Goal: Task Accomplishment & Management: Use online tool/utility

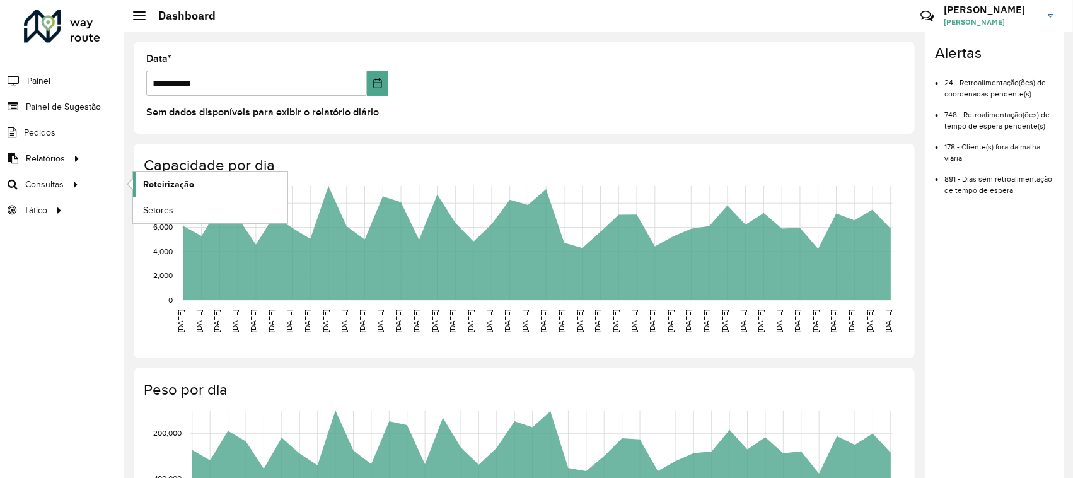
click at [151, 185] on span "Roteirização" at bounding box center [168, 184] width 51 height 13
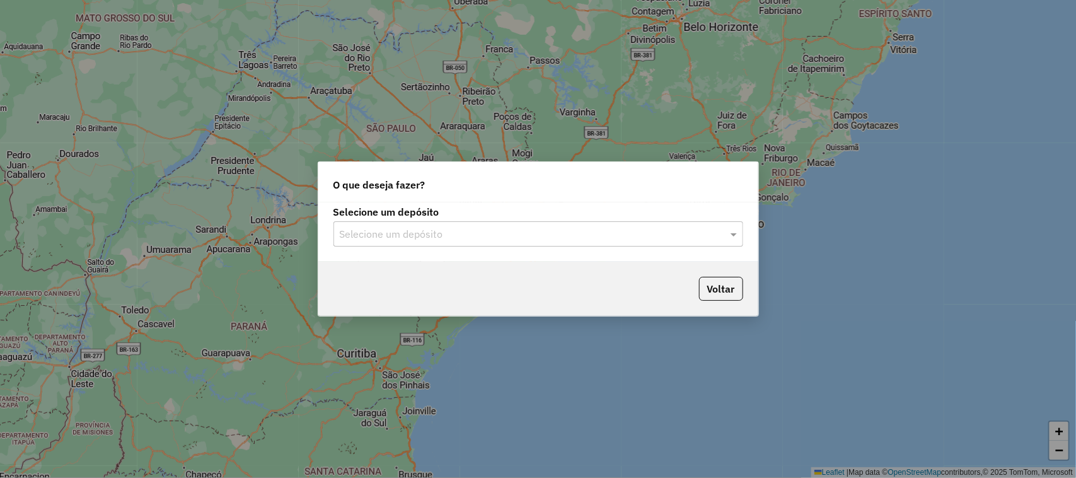
click at [717, 224] on div "Selecione um depósito" at bounding box center [538, 233] width 410 height 25
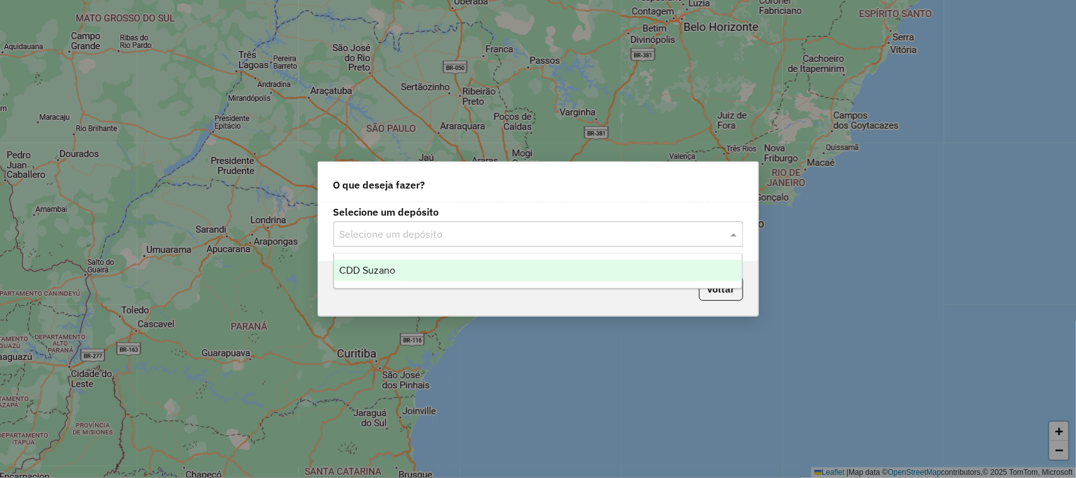
click at [668, 263] on div "CDD Suzano" at bounding box center [538, 270] width 408 height 21
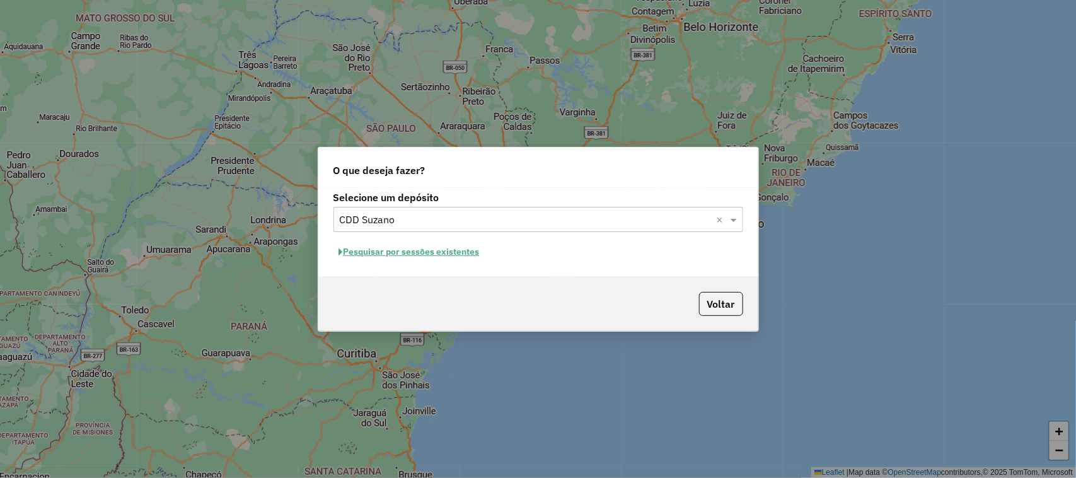
click at [395, 253] on button "Pesquisar por sessões existentes" at bounding box center [409, 252] width 152 height 20
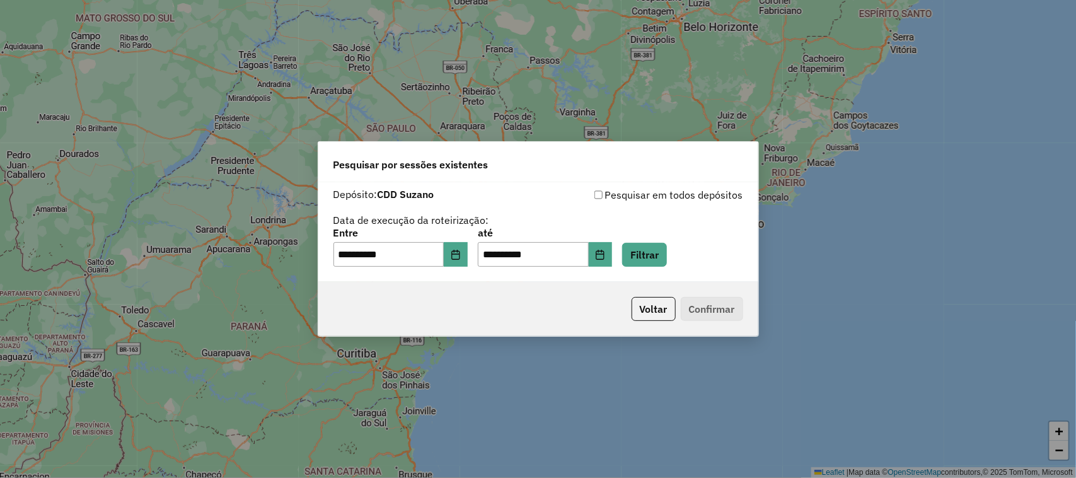
click at [678, 269] on div "**********" at bounding box center [538, 232] width 440 height 100
click at [659, 255] on button "Filtrar" at bounding box center [644, 255] width 45 height 24
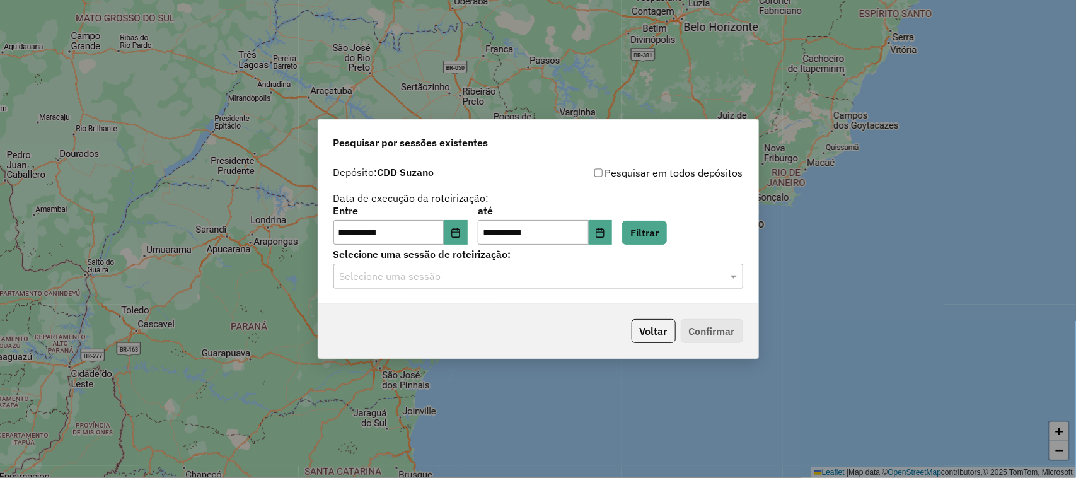
click at [594, 282] on input "text" at bounding box center [526, 276] width 372 height 15
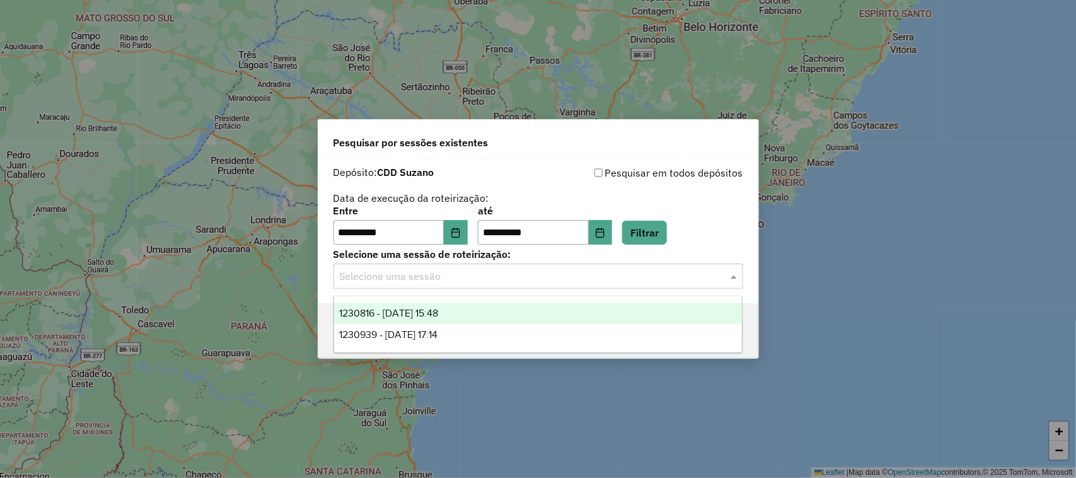
click at [568, 306] on div "1230816 - 18/08/2025 15:48" at bounding box center [538, 313] width 408 height 21
click at [585, 276] on input "text" at bounding box center [526, 276] width 372 height 15
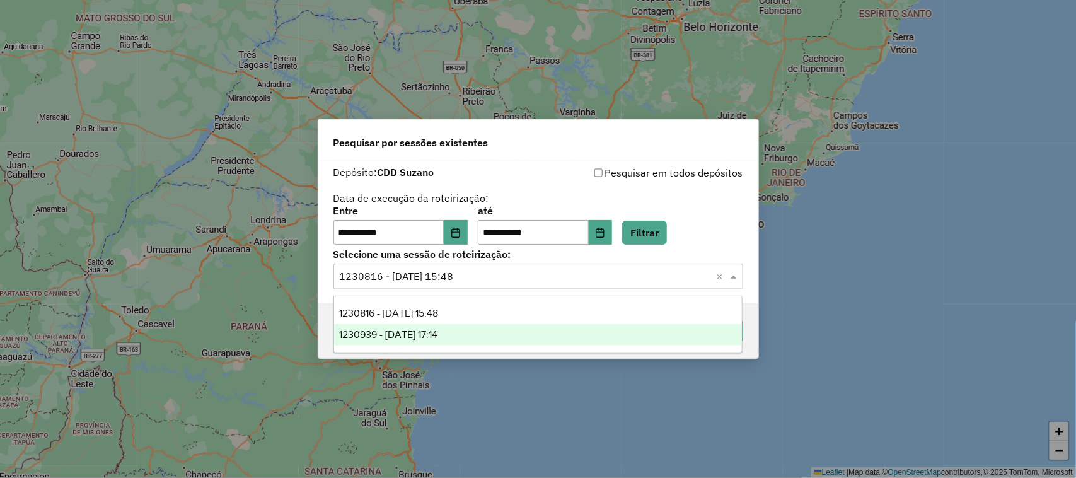
click at [559, 332] on div "1230939 - 18/08/2025 17:14" at bounding box center [538, 334] width 408 height 21
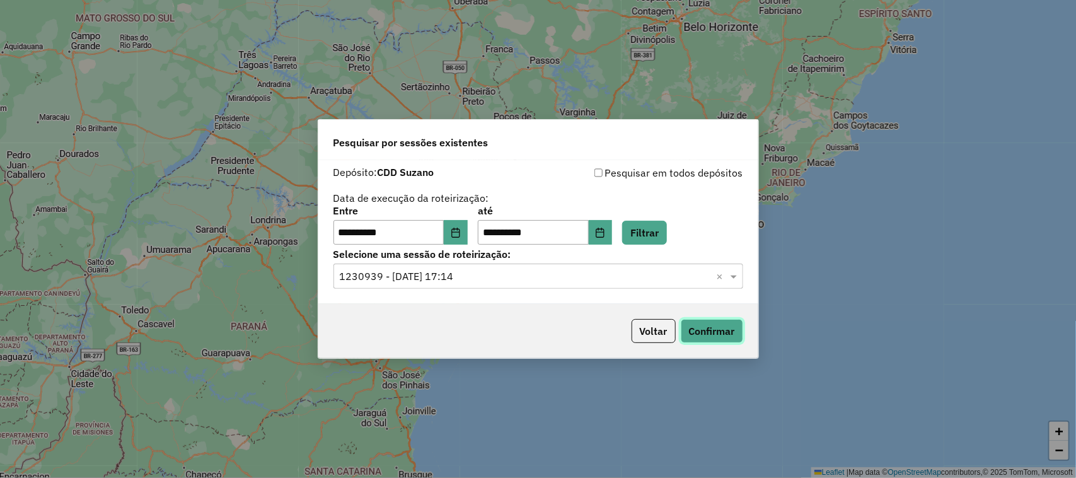
click at [687, 337] on button "Confirmar" at bounding box center [712, 331] width 62 height 24
click at [627, 278] on input "text" at bounding box center [526, 276] width 372 height 15
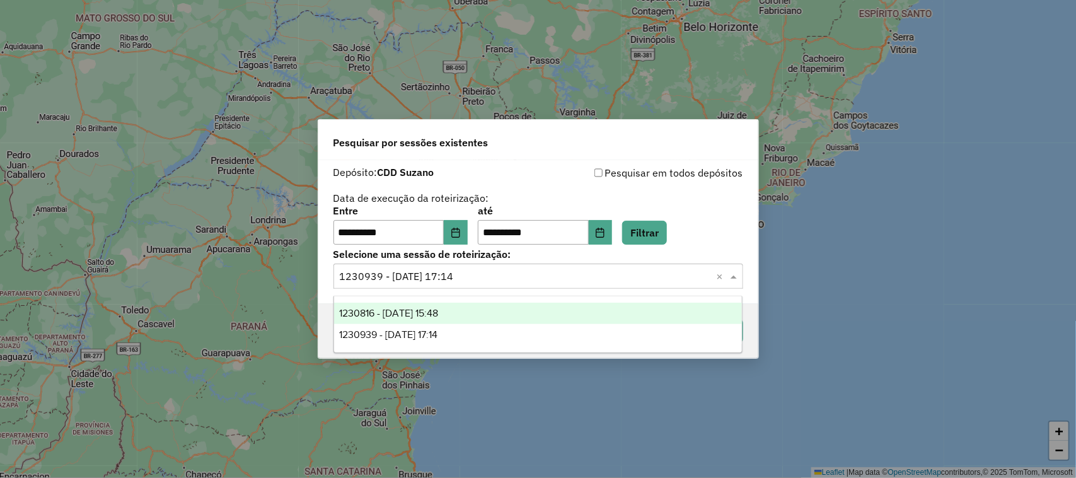
click at [502, 310] on div "1230816 - 18/08/2025 15:48" at bounding box center [538, 313] width 408 height 21
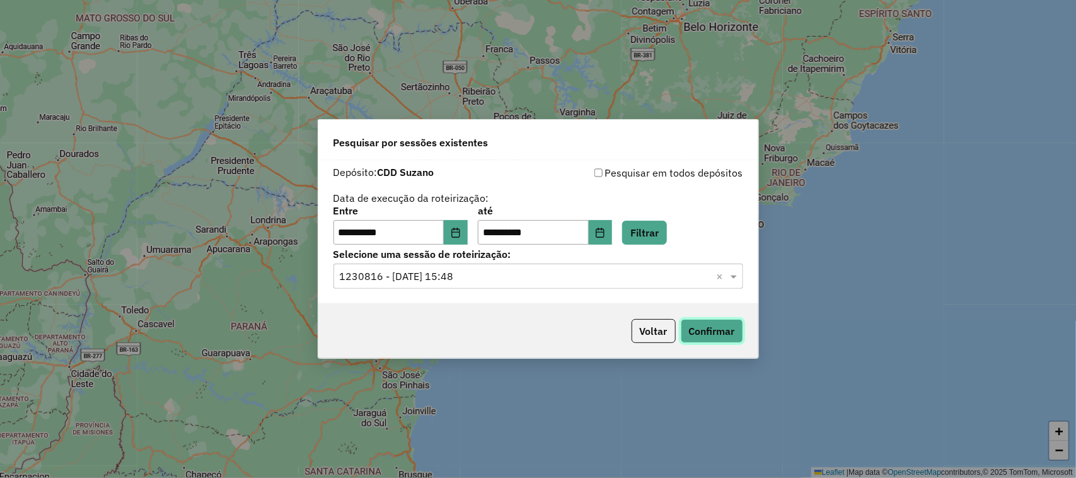
click at [700, 338] on button "Confirmar" at bounding box center [712, 331] width 62 height 24
click at [378, 236] on input "**********" at bounding box center [388, 232] width 111 height 25
click at [461, 228] on icon "Choose Date" at bounding box center [456, 233] width 10 height 10
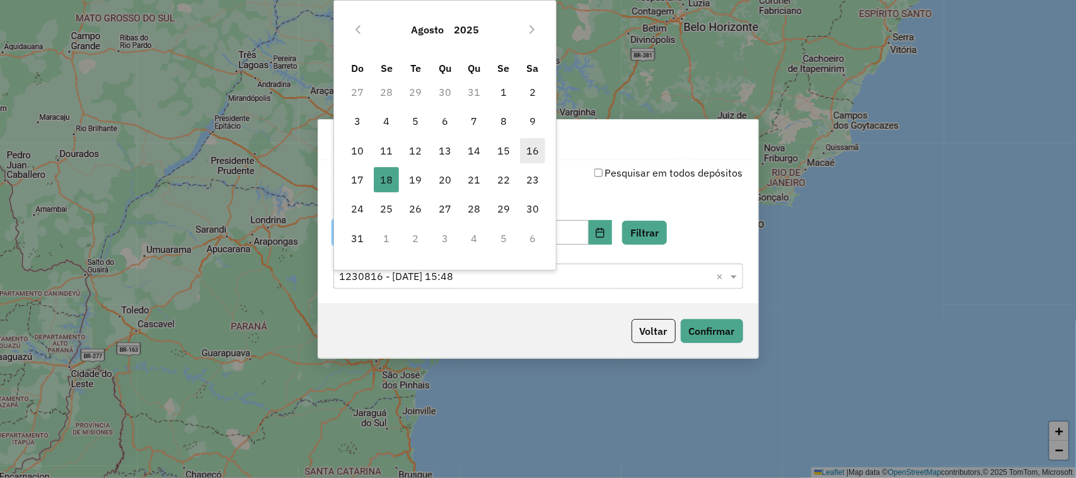
click at [529, 147] on span "16" at bounding box center [532, 150] width 25 height 25
type input "**********"
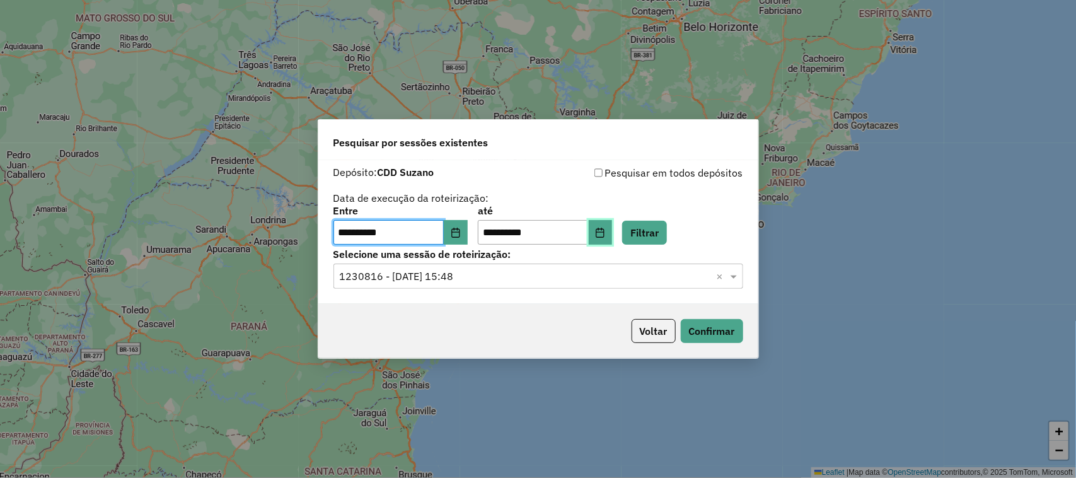
click at [613, 234] on button "Choose Date" at bounding box center [601, 232] width 24 height 25
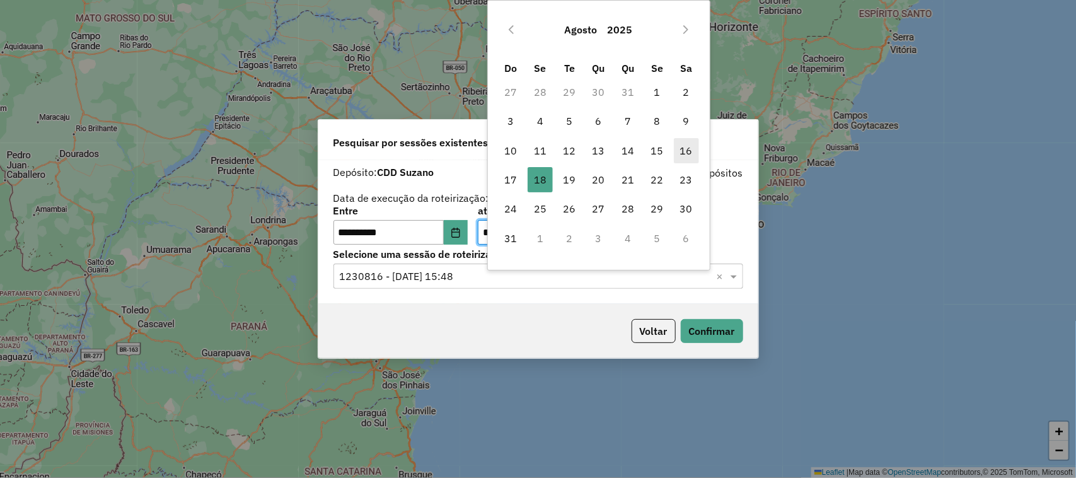
click at [688, 153] on span "16" at bounding box center [686, 150] width 25 height 25
type input "**********"
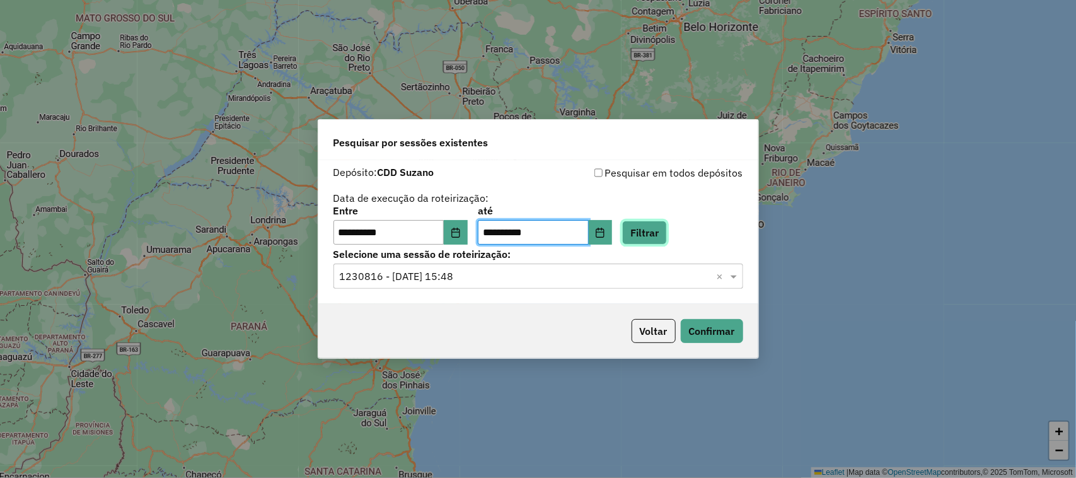
click at [650, 238] on button "Filtrar" at bounding box center [644, 233] width 45 height 24
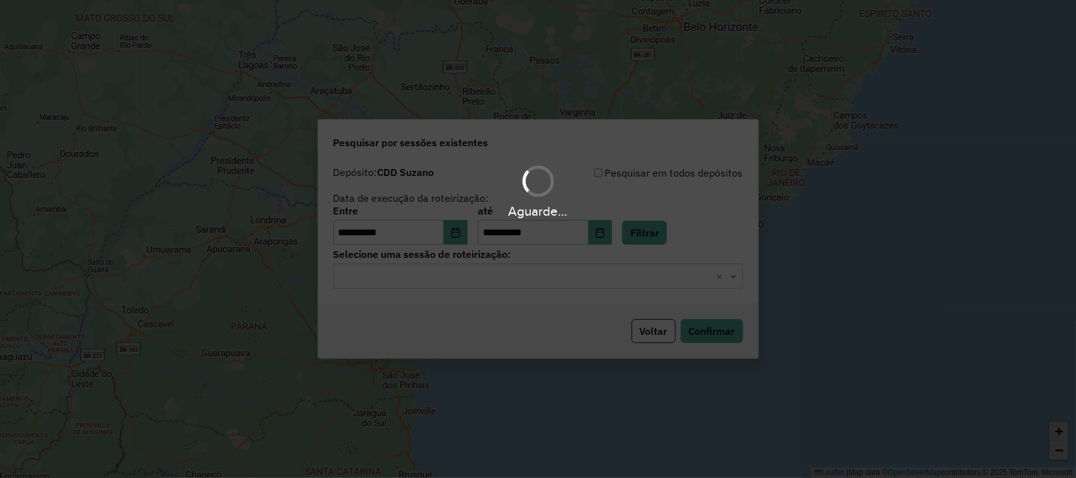
click at [555, 276] on input "text" at bounding box center [526, 276] width 372 height 15
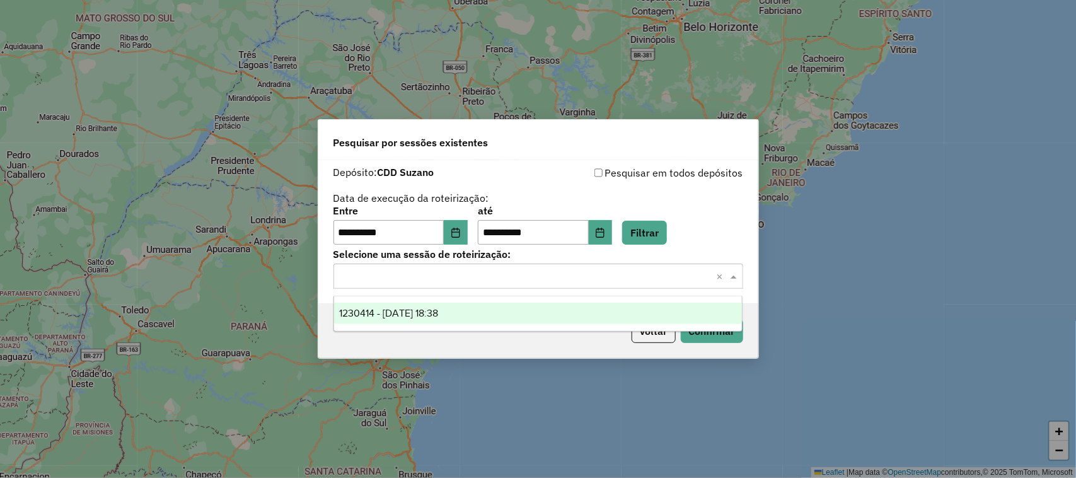
click at [550, 311] on div "1230414 - 16/08/2025 18:38" at bounding box center [538, 313] width 408 height 21
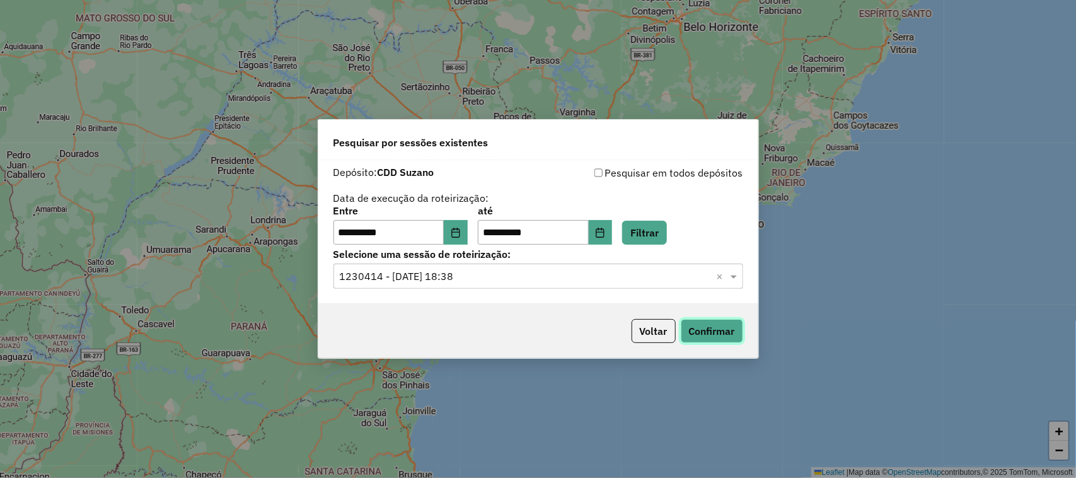
click at [709, 341] on button "Confirmar" at bounding box center [712, 331] width 62 height 24
click at [459, 229] on icon "Choose Date" at bounding box center [455, 233] width 8 height 10
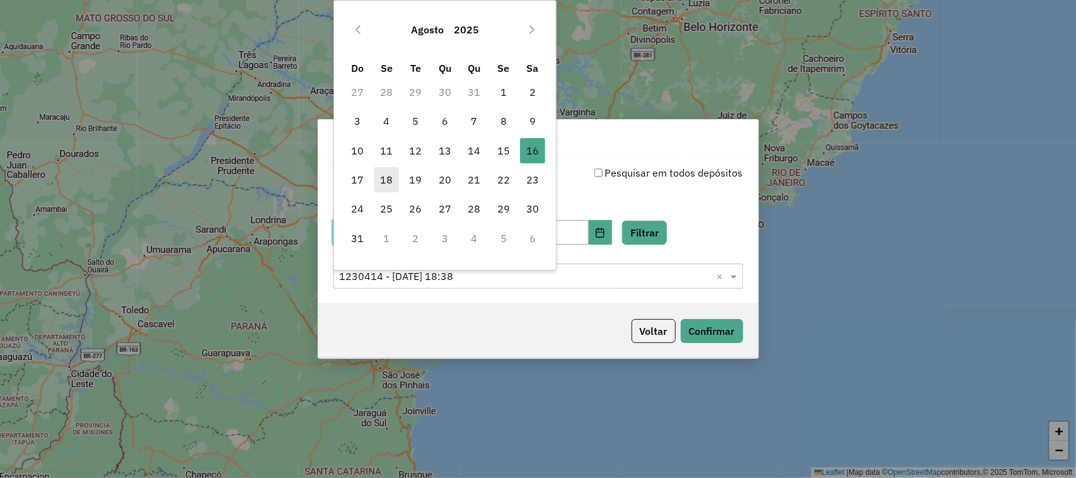
click at [388, 176] on span "18" at bounding box center [386, 179] width 25 height 25
type input "**********"
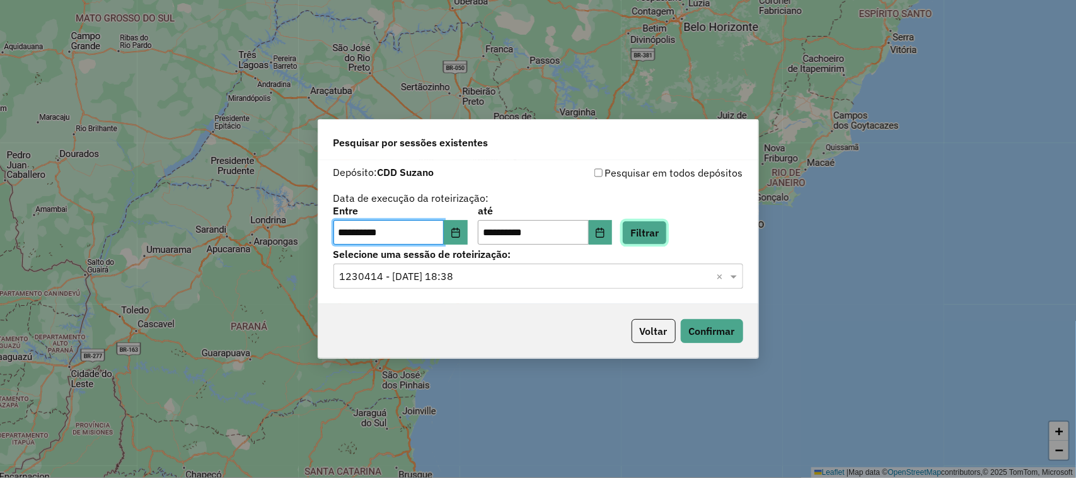
click at [667, 235] on button "Filtrar" at bounding box center [644, 233] width 45 height 24
click at [694, 276] on input "text" at bounding box center [526, 276] width 372 height 15
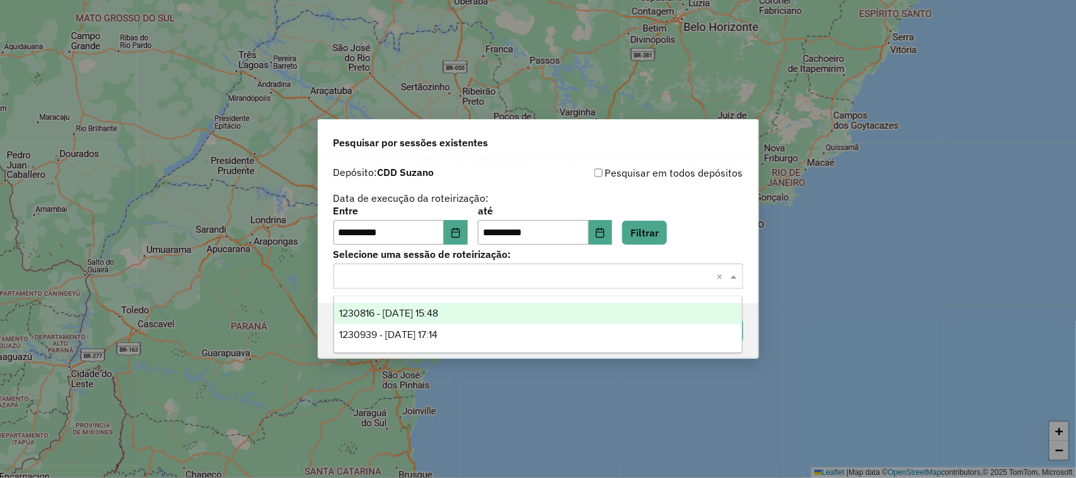
click at [572, 317] on div "1230816 - 18/08/2025 15:48" at bounding box center [538, 313] width 408 height 21
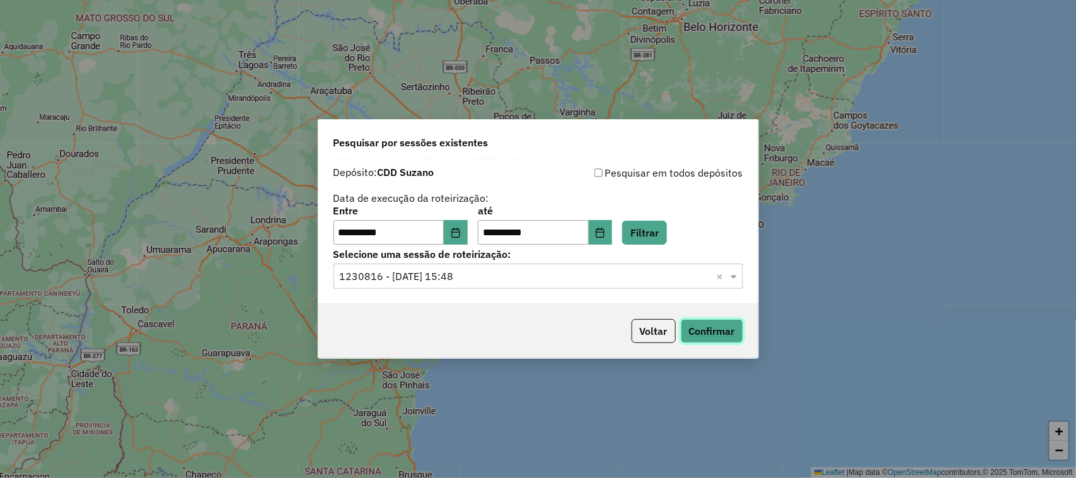
click at [691, 337] on button "Confirmar" at bounding box center [712, 331] width 62 height 24
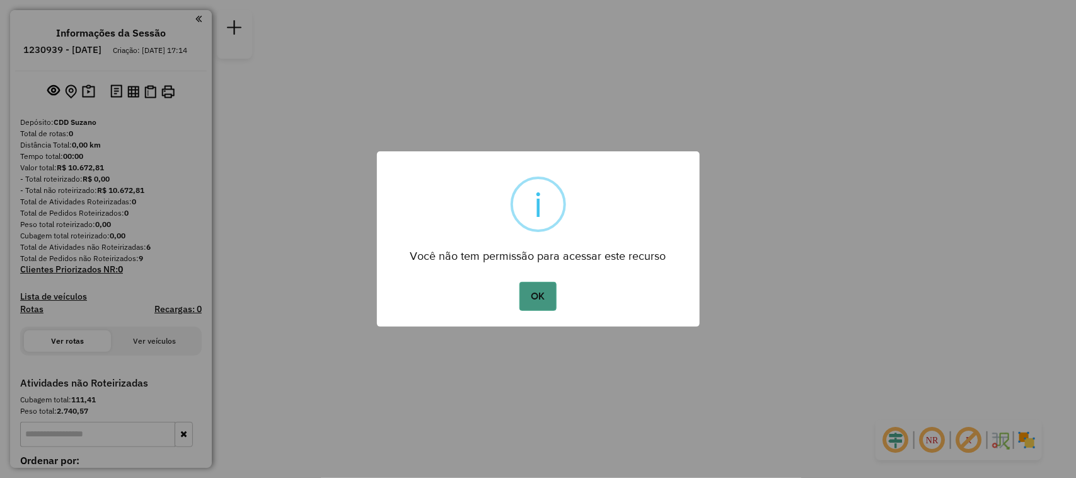
click at [548, 295] on button "OK" at bounding box center [537, 296] width 37 height 29
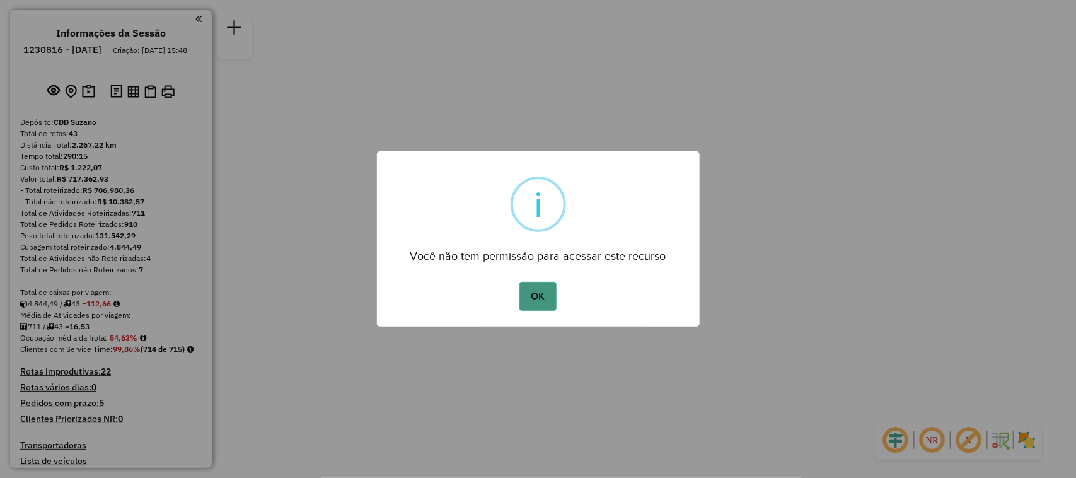
click at [547, 306] on button "OK" at bounding box center [537, 296] width 37 height 29
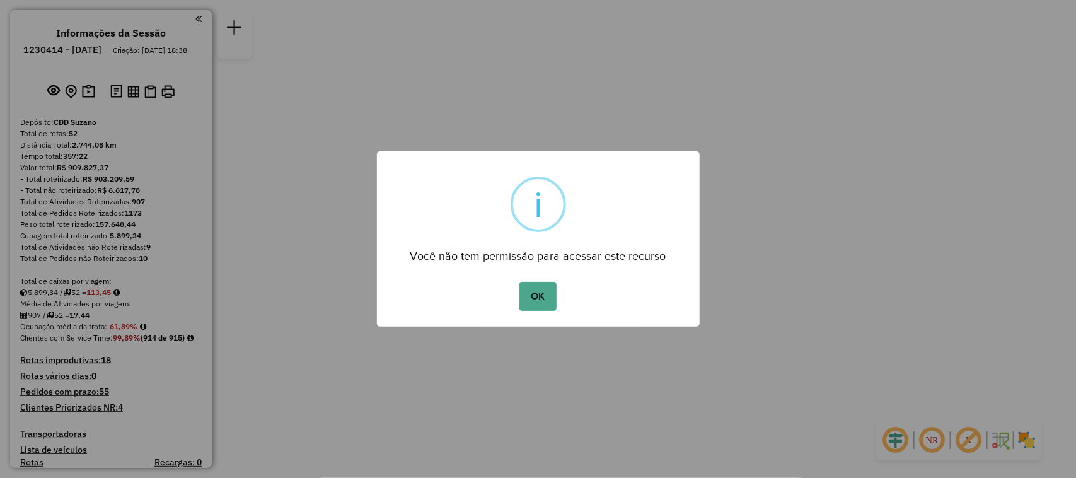
click at [519, 282] on button "OK" at bounding box center [537, 296] width 37 height 29
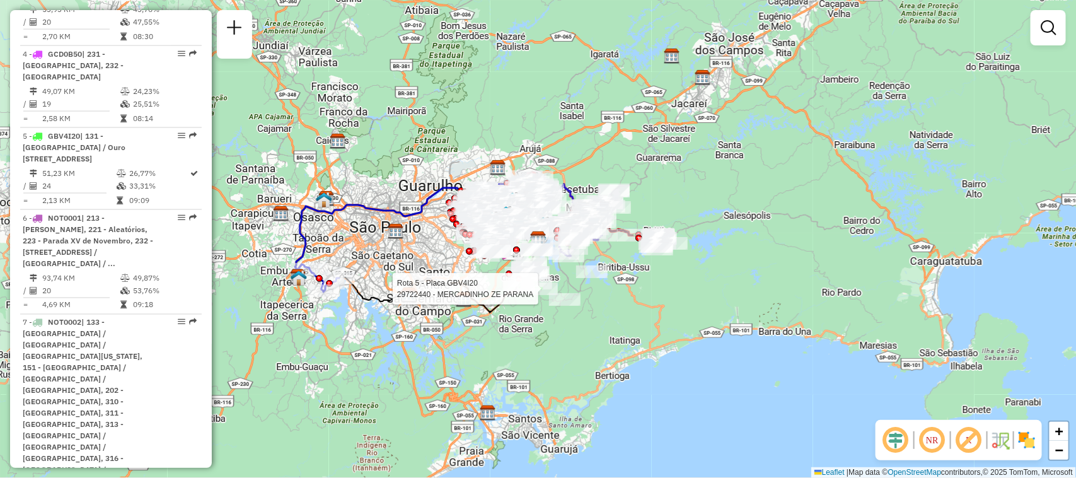
scroll to position [3449, 0]
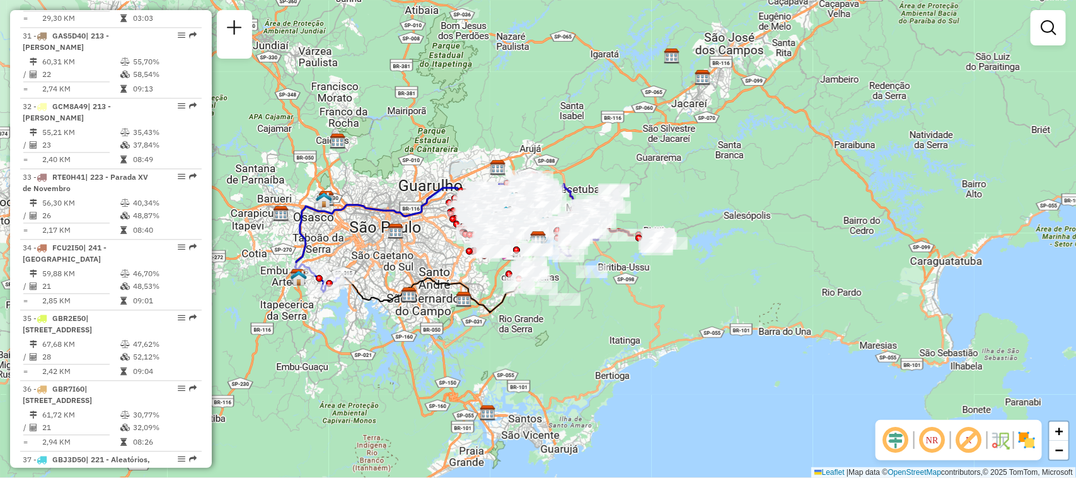
select select "**********"
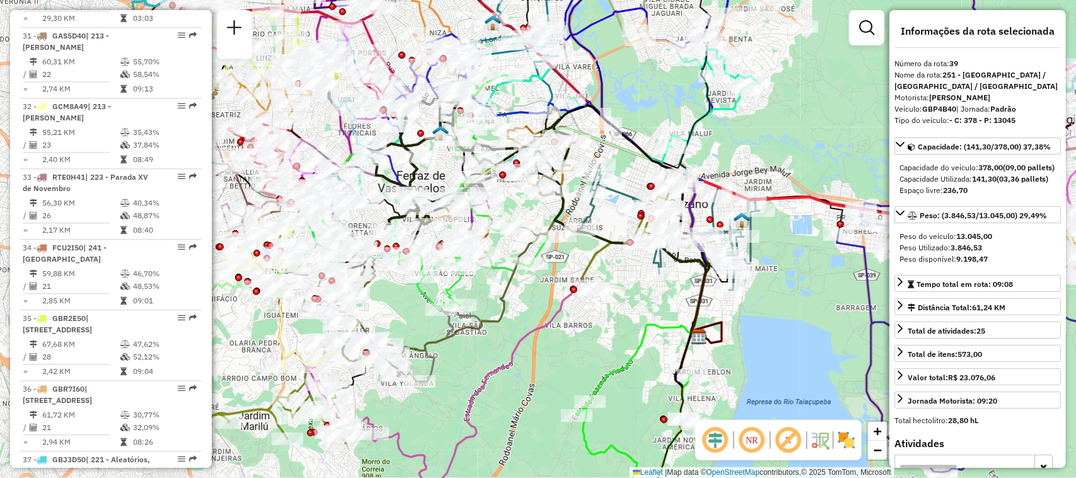
drag, startPoint x: 168, startPoint y: 234, endPoint x: 173, endPoint y: 244, distance: 10.7
click at [202, 251] on span "Exibir somente esta rota" at bounding box center [253, 248] width 112 height 10
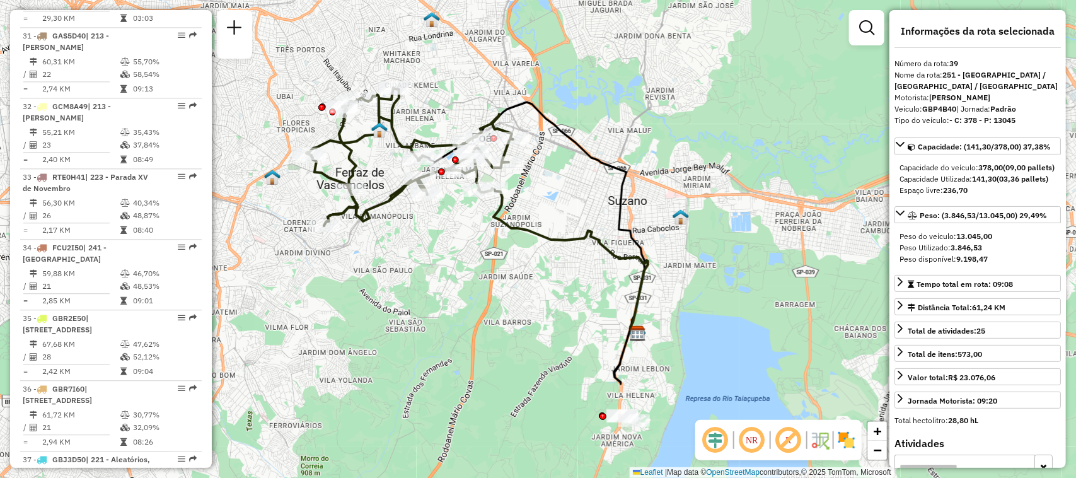
drag, startPoint x: 415, startPoint y: 276, endPoint x: 367, endPoint y: 270, distance: 47.7
click at [367, 270] on div "Janela de atendimento Grade de atendimento Capacidade Transportadoras Veículos …" at bounding box center [538, 239] width 1076 height 478
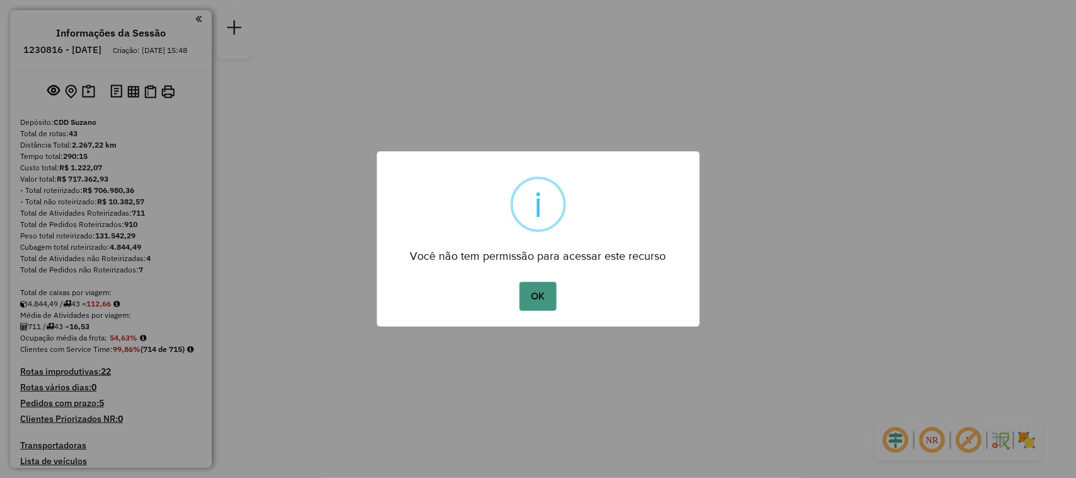
click at [539, 294] on button "OK" at bounding box center [537, 296] width 37 height 29
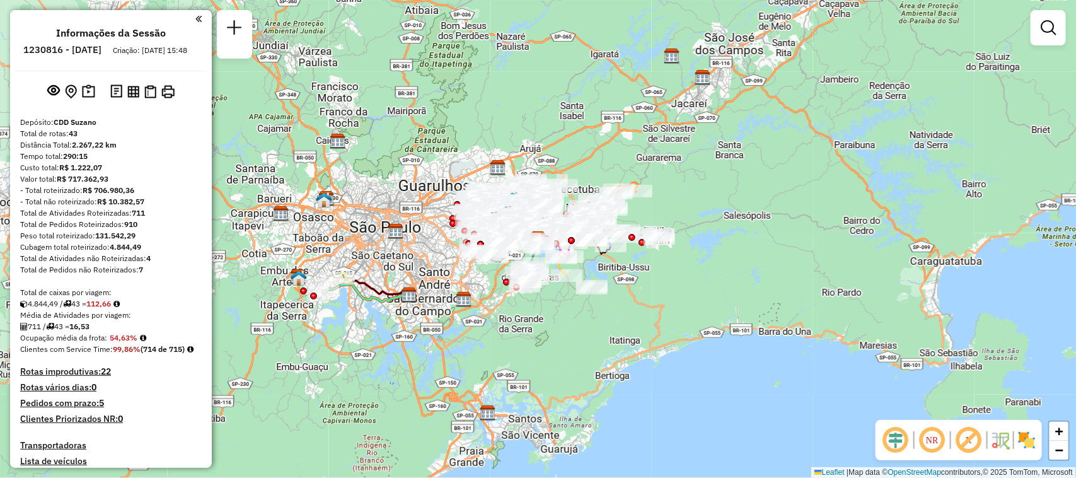
scroll to position [315, 0]
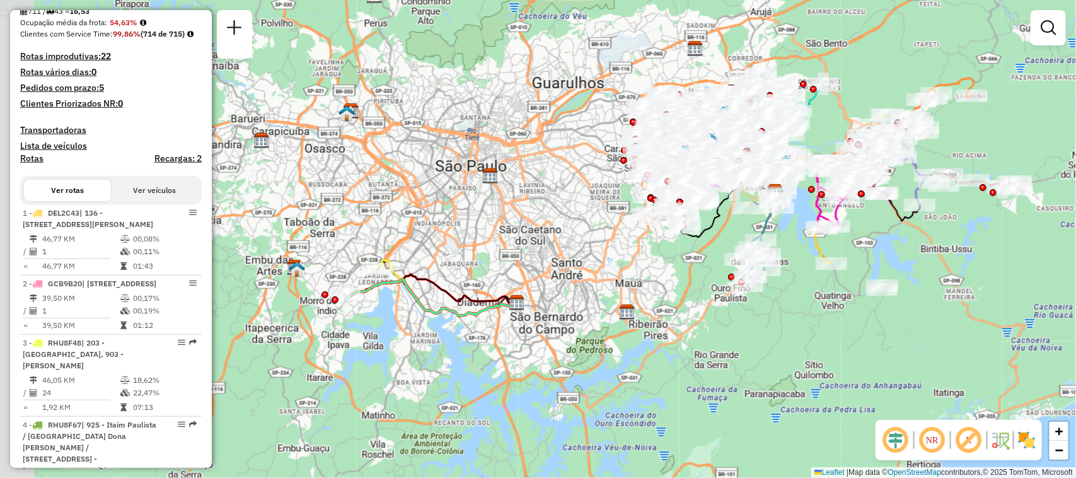
drag, startPoint x: 476, startPoint y: 357, endPoint x: 610, endPoint y: 361, distance: 134.3
click at [610, 361] on div "Janela de atendimento Grade de atendimento Capacidade Transportadoras Veículos …" at bounding box center [538, 239] width 1076 height 478
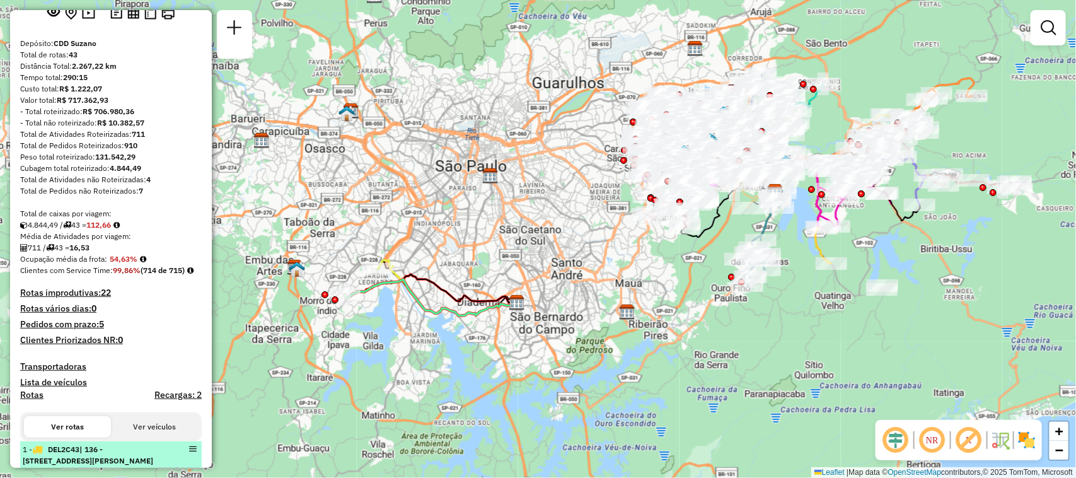
scroll to position [0, 0]
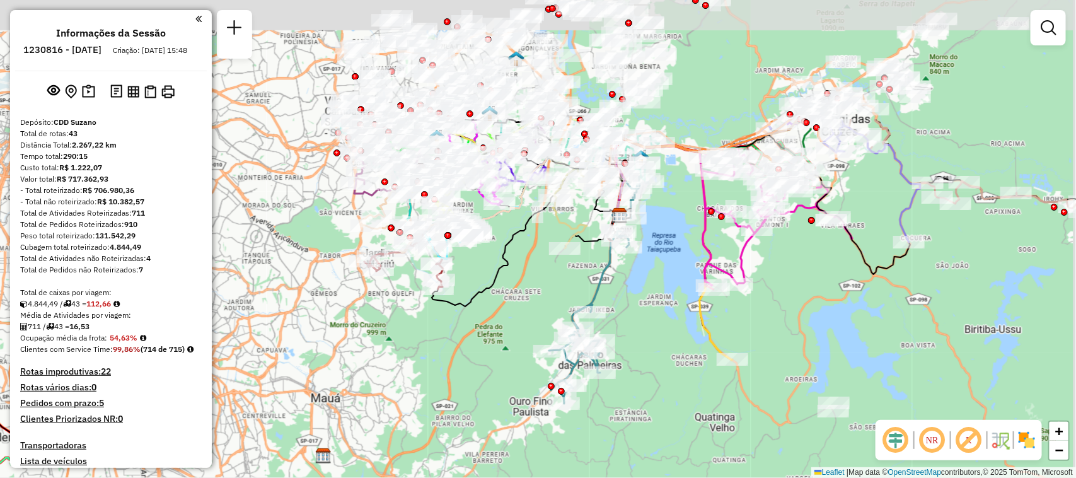
drag, startPoint x: 824, startPoint y: 265, endPoint x: 744, endPoint y: 432, distance: 184.9
click at [744, 432] on div "Janela de atendimento Grade de atendimento Capacidade Transportadoras Veículos …" at bounding box center [538, 239] width 1076 height 478
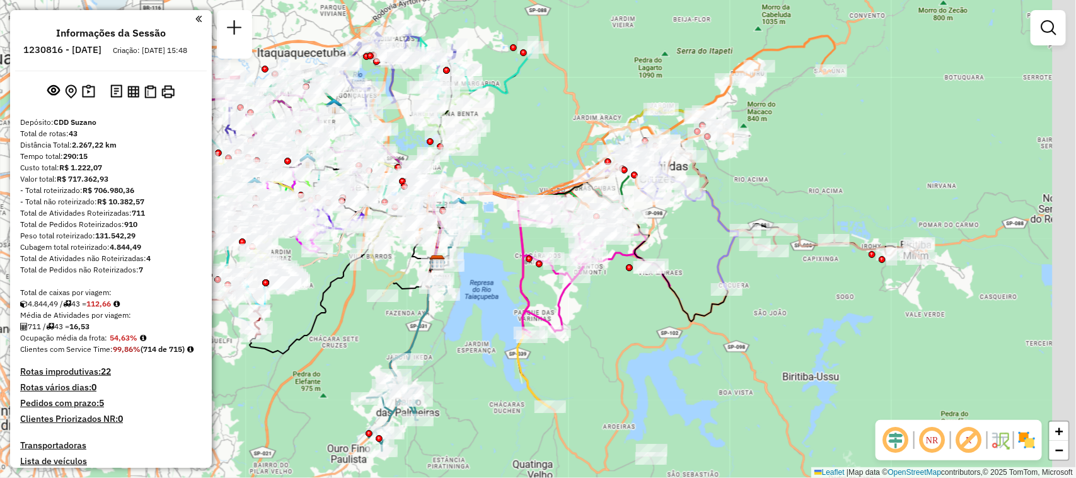
drag, startPoint x: 933, startPoint y: 339, endPoint x: 749, endPoint y: 386, distance: 190.5
click at [749, 386] on div "Janela de atendimento Grade de atendimento Capacidade Transportadoras Veículos …" at bounding box center [538, 239] width 1076 height 478
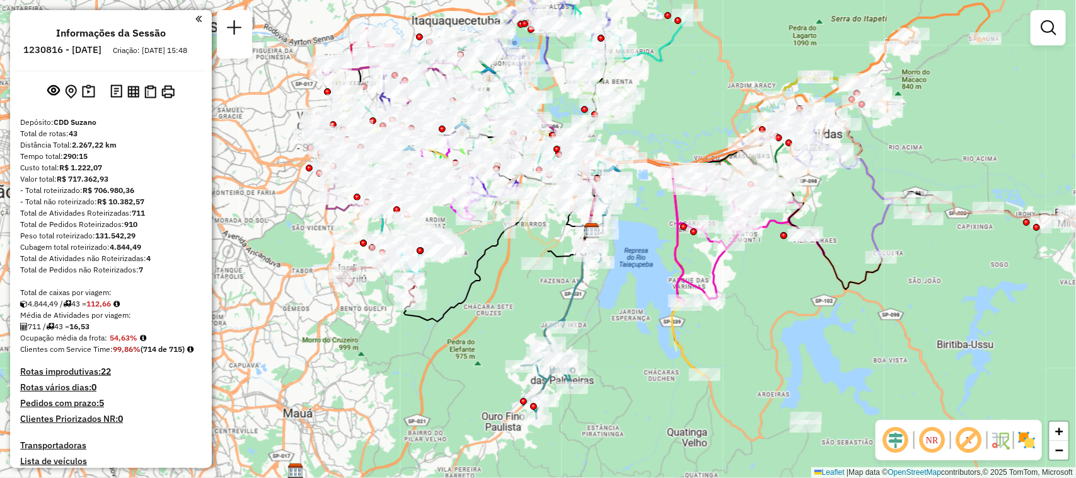
drag, startPoint x: 461, startPoint y: 351, endPoint x: 618, endPoint y: 320, distance: 160.1
click at [618, 320] on div "Janela de atendimento Grade de atendimento Capacidade Transportadoras Veículos …" at bounding box center [538, 239] width 1076 height 478
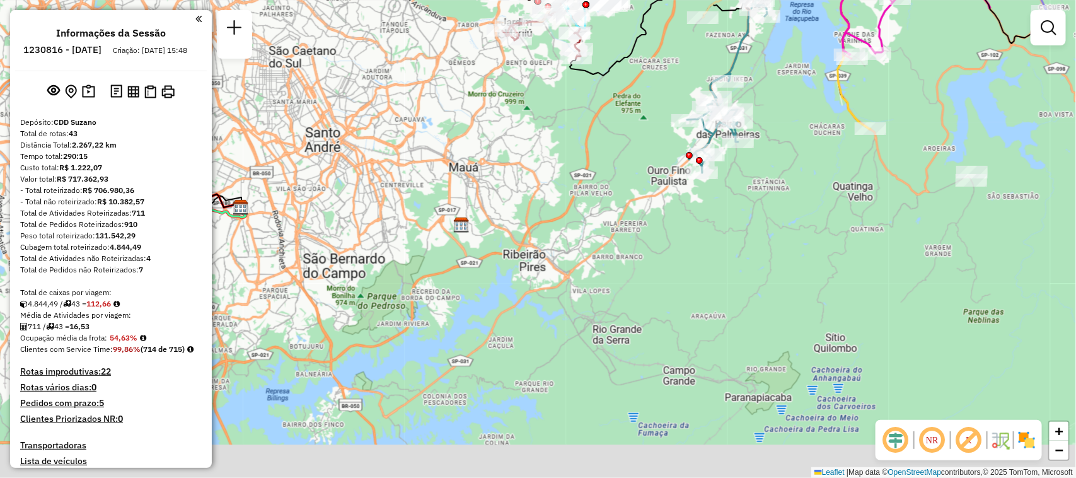
drag, startPoint x: 629, startPoint y: 350, endPoint x: 833, endPoint y: 89, distance: 331.3
click at [837, 87] on div "Janela de atendimento Grade de atendimento Capacidade Transportadoras Veículos …" at bounding box center [538, 239] width 1076 height 478
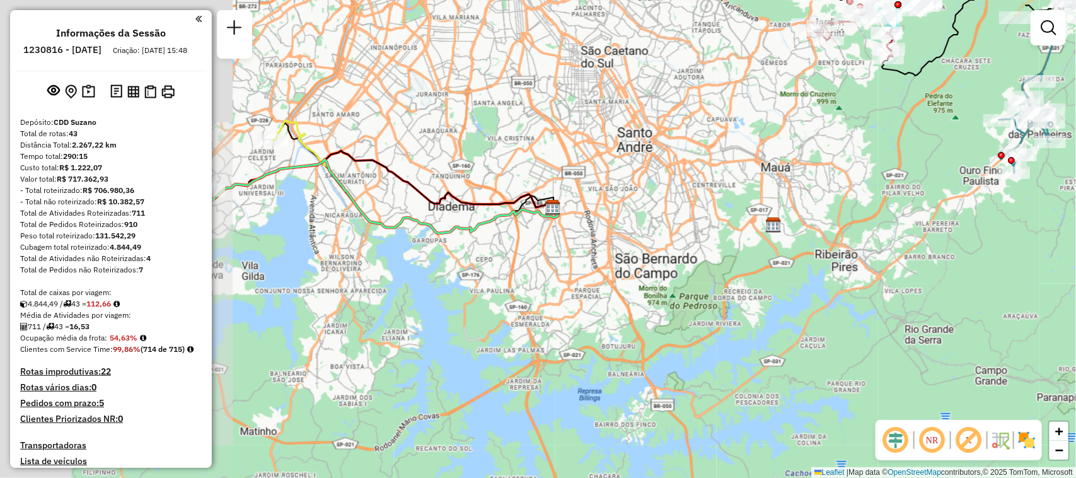
drag, startPoint x: 528, startPoint y: 258, endPoint x: 798, endPoint y: 276, distance: 270.3
click at [798, 276] on div "Janela de atendimento Grade de atendimento Capacidade Transportadoras Veículos …" at bounding box center [538, 239] width 1076 height 478
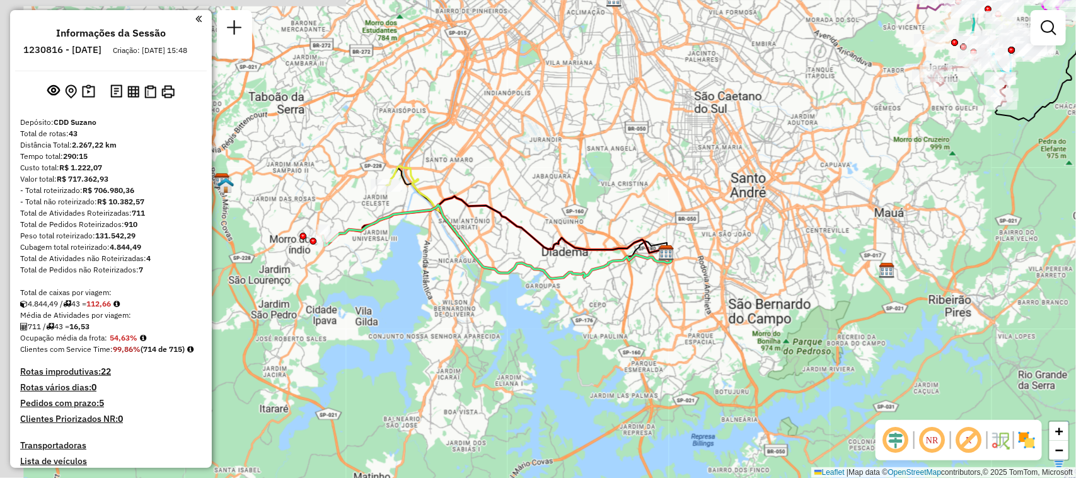
drag, startPoint x: 525, startPoint y: 248, endPoint x: 640, endPoint y: 293, distance: 123.4
click at [640, 293] on div "Janela de atendimento Grade de atendimento Capacidade Transportadoras Veículos …" at bounding box center [538, 239] width 1076 height 478
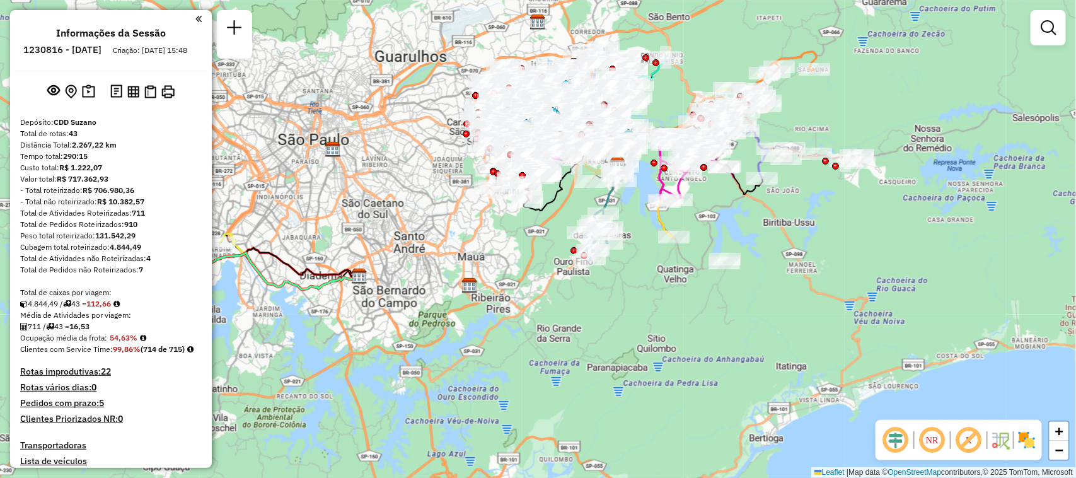
drag, startPoint x: 625, startPoint y: 313, endPoint x: 468, endPoint y: 321, distance: 157.2
click at [468, 321] on div "Janela de atendimento Grade de atendimento Capacidade Transportadoras Veículos …" at bounding box center [538, 239] width 1076 height 478
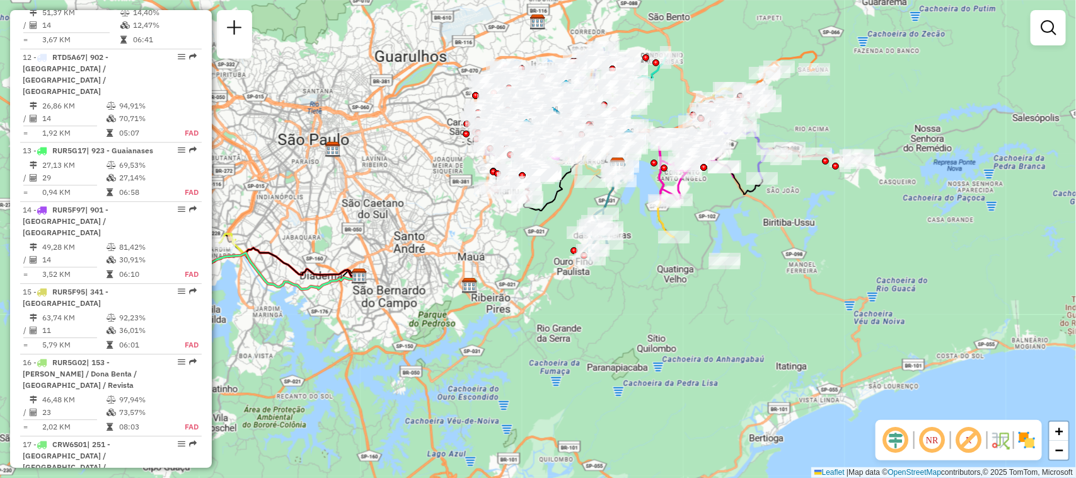
scroll to position [2048, 0]
